Goal: Task Accomplishment & Management: Use online tool/utility

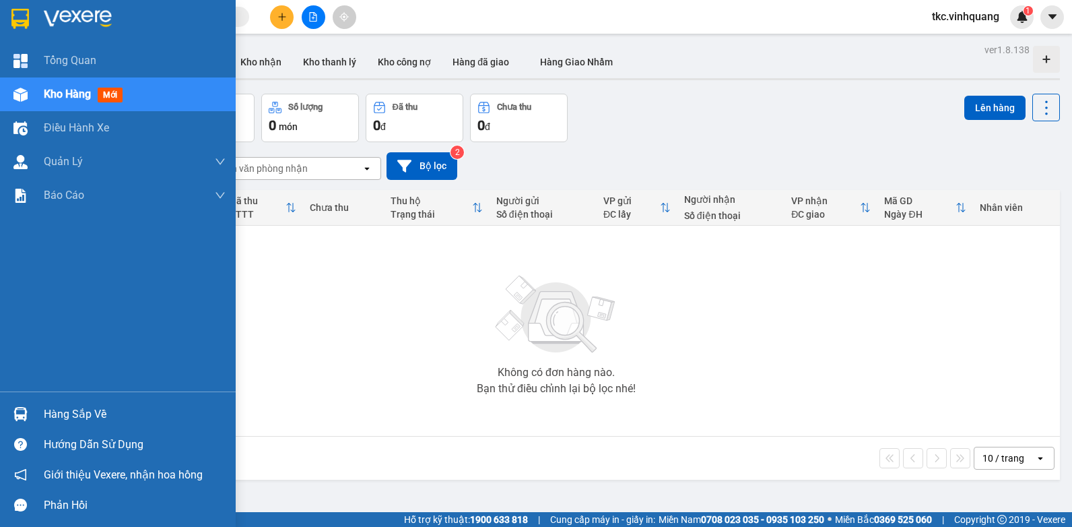
click at [57, 415] on div "Hàng sắp về" at bounding box center [135, 414] width 182 height 20
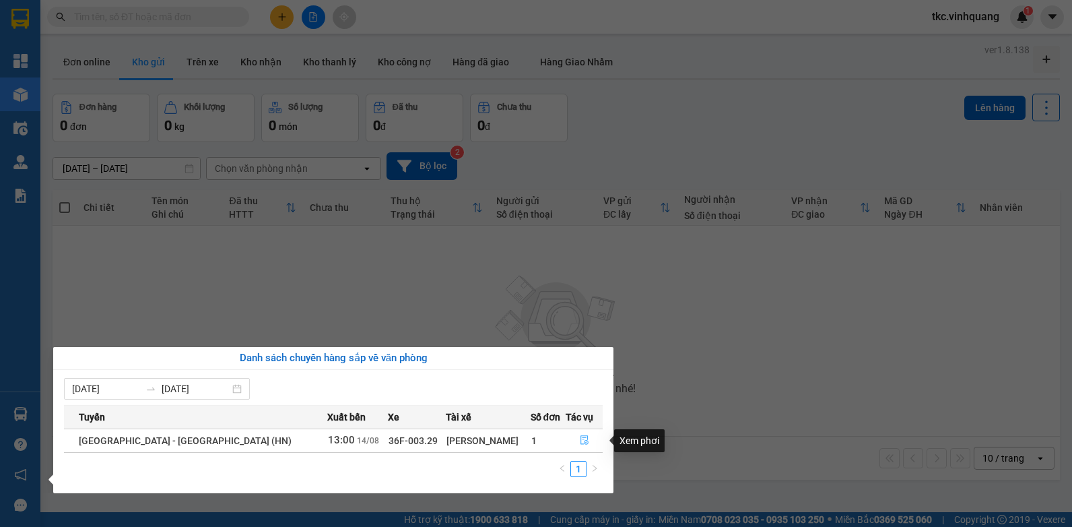
click at [580, 442] on icon "file-done" at bounding box center [584, 440] width 8 height 9
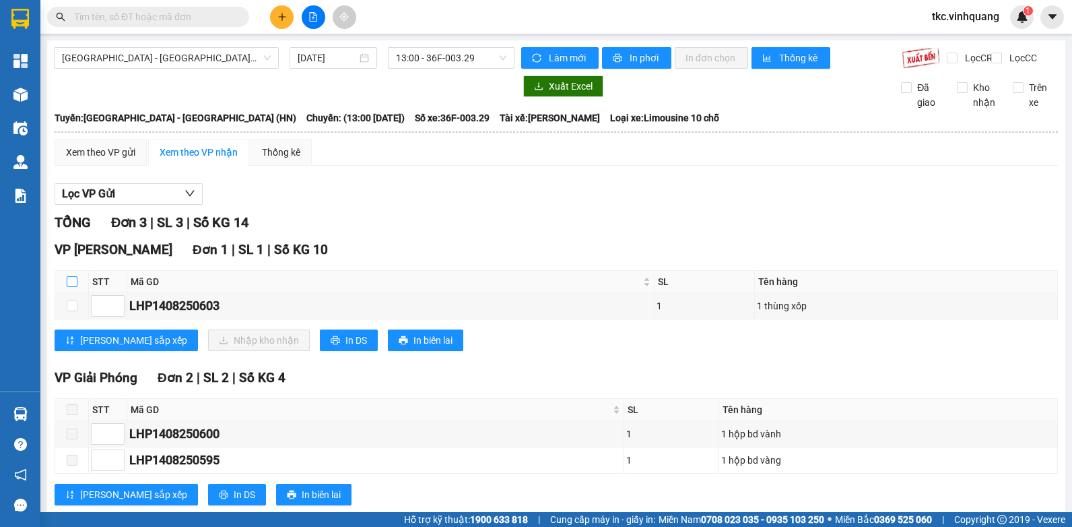
click at [71, 287] on input "checkbox" at bounding box center [72, 281] width 11 height 11
checkbox input "true"
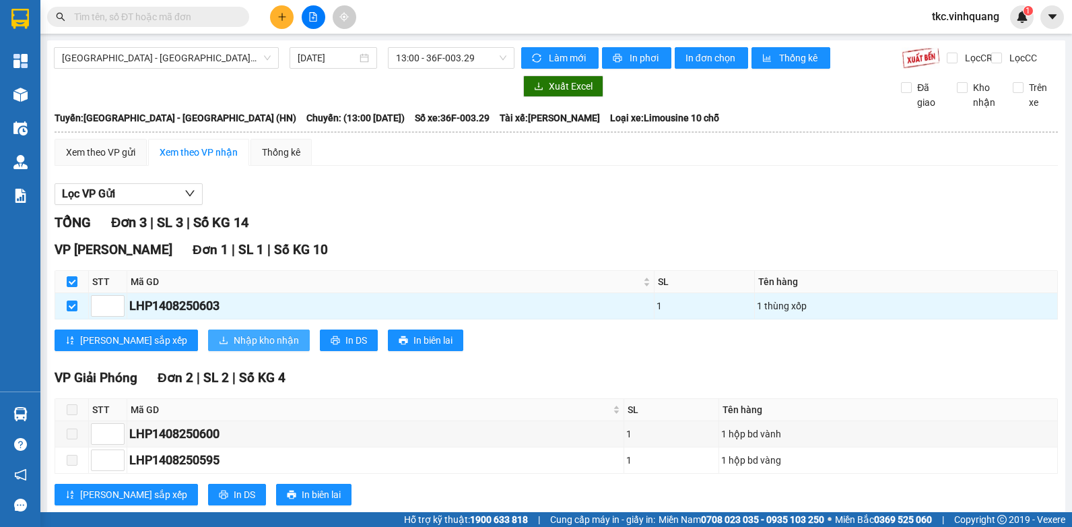
click at [234, 347] on span "Nhập kho nhận" at bounding box center [266, 340] width 65 height 15
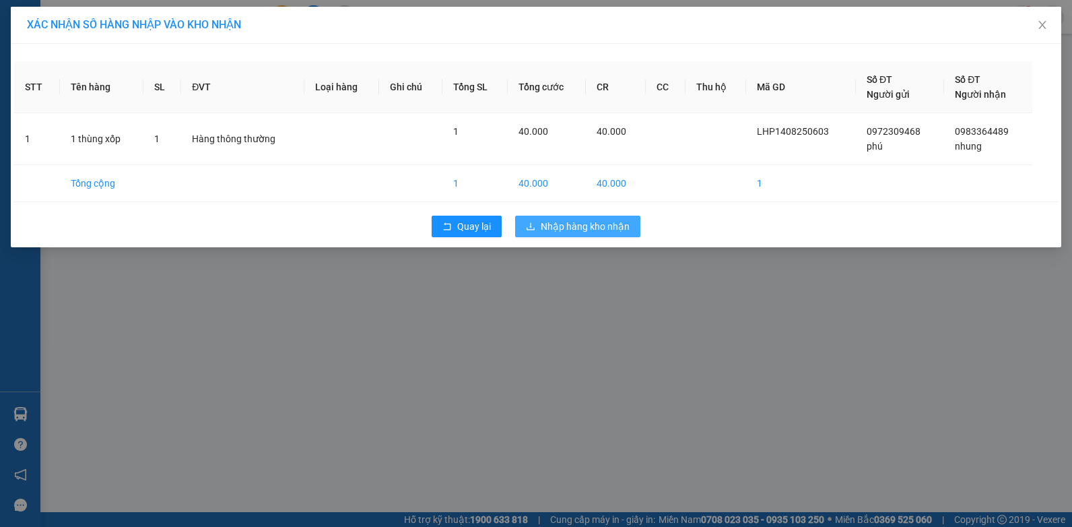
click at [601, 230] on span "Nhập hàng kho nhận" at bounding box center [585, 226] width 89 height 15
